Goal: Find specific page/section: Find specific page/section

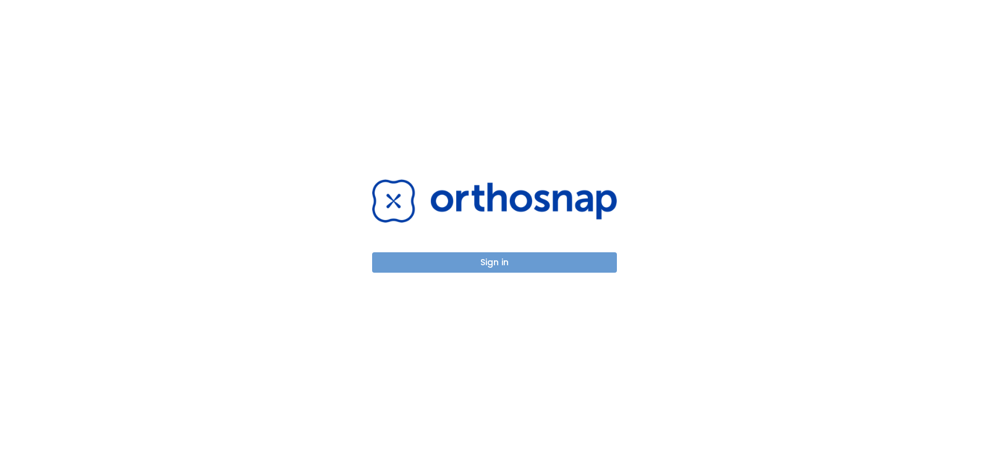
click at [480, 263] on button "Sign in" at bounding box center [494, 262] width 245 height 20
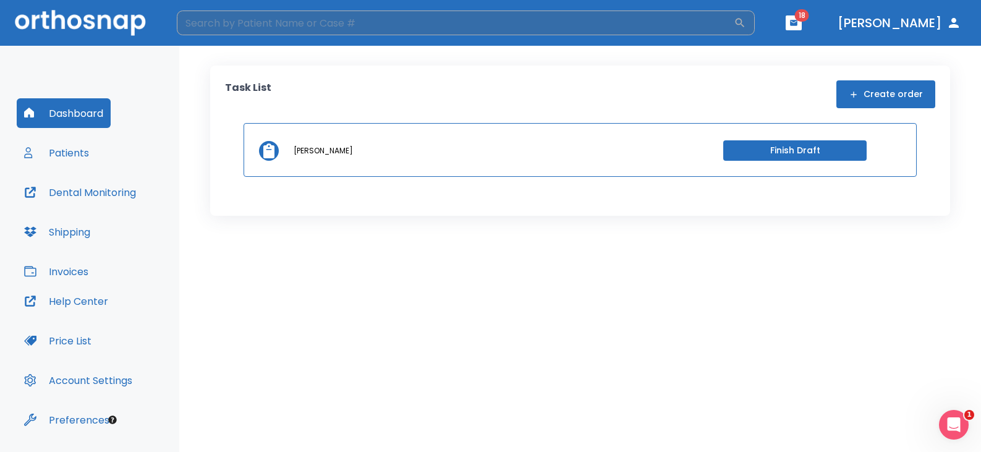
click at [336, 23] on input "search" at bounding box center [455, 23] width 557 height 25
type input "Karen Cutsumpas"
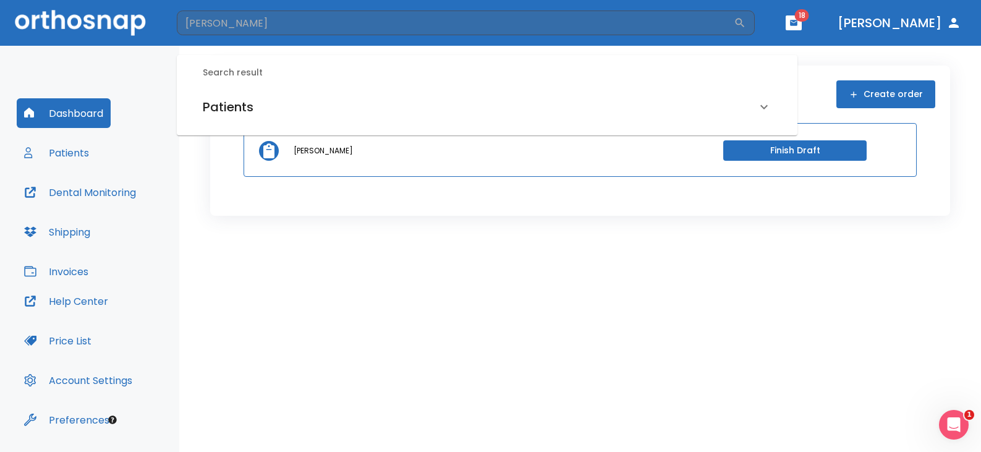
click at [224, 109] on h6 "Patients" at bounding box center [228, 107] width 51 height 20
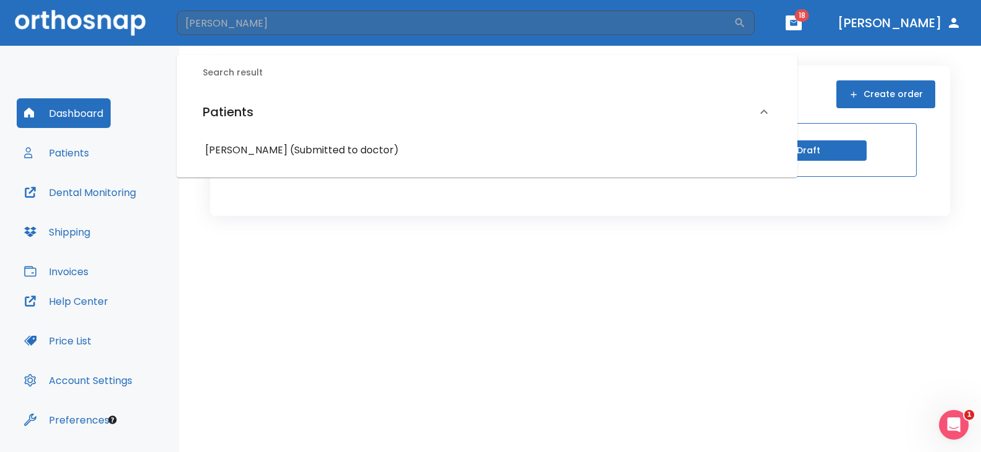
click at [258, 150] on h6 "Karen Cutsumpas (Submitted to doctor)" at bounding box center [487, 150] width 564 height 17
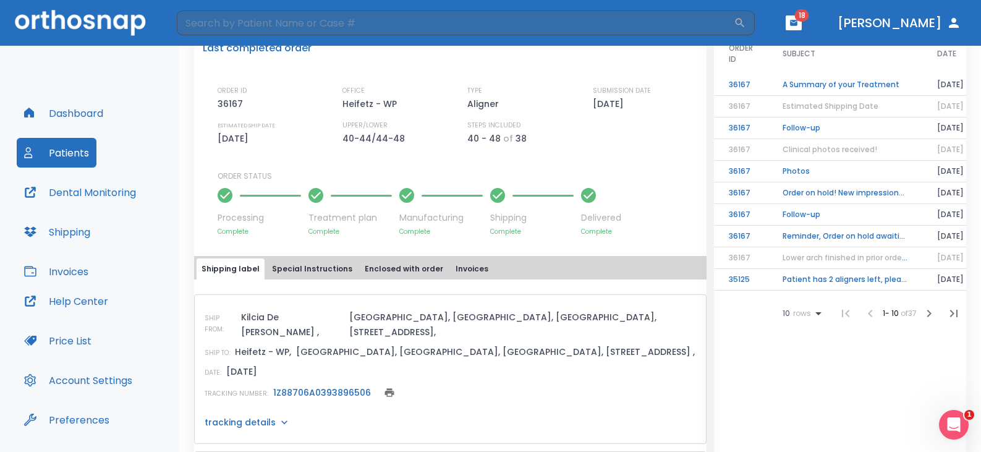
scroll to position [495, 0]
